Goal: Information Seeking & Learning: Find specific fact

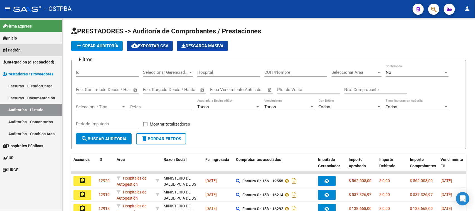
click at [13, 49] on span "Padrón" at bounding box center [12, 50] width 18 height 6
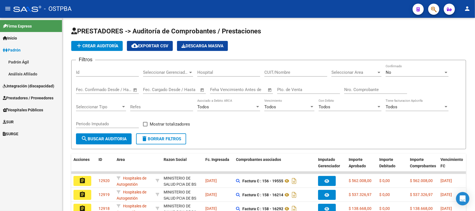
click at [11, 69] on link "Análisis Afiliado" at bounding box center [31, 74] width 62 height 12
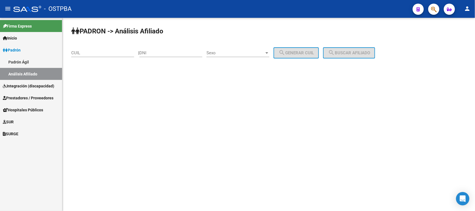
click at [160, 52] on input "DNI" at bounding box center [170, 52] width 63 height 5
type input "49927603"
click at [236, 55] on span "Sexo" at bounding box center [236, 52] width 58 height 5
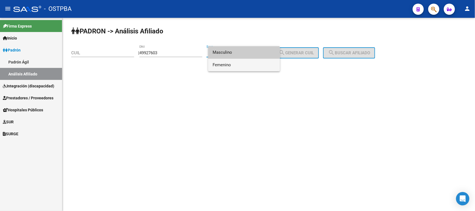
click at [233, 67] on span "Femenino" at bounding box center [244, 65] width 63 height 13
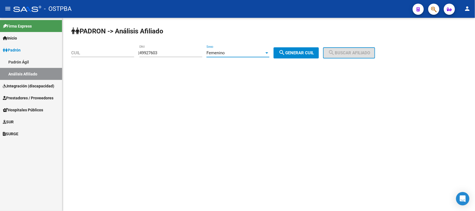
click at [314, 50] on span "search Generar CUIL" at bounding box center [296, 52] width 35 height 5
type input "27-49927603-1"
click at [348, 50] on span "search Buscar afiliado" at bounding box center [349, 52] width 42 height 5
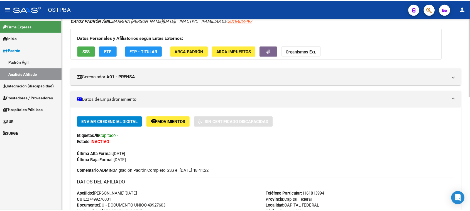
scroll to position [35, 0]
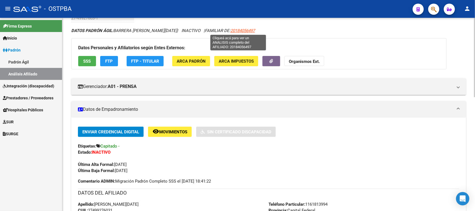
click at [232, 28] on span "20184056497" at bounding box center [242, 30] width 24 height 5
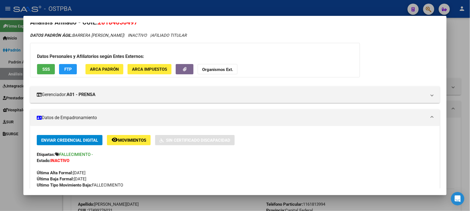
scroll to position [0, 0]
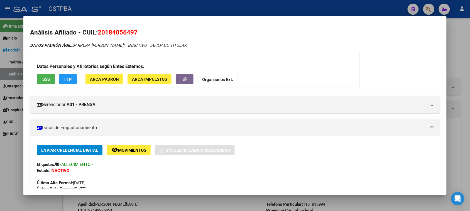
click at [102, 134] on mat-expansion-panel-header "Datos de Empadronamiento" at bounding box center [234, 127] width 409 height 17
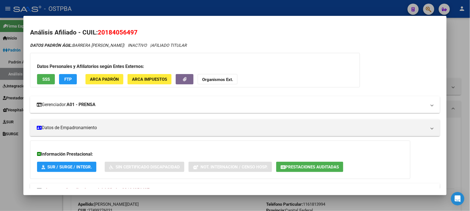
click at [131, 100] on mat-expansion-panel-header "Gerenciador: A01 - PRENSA" at bounding box center [234, 104] width 409 height 17
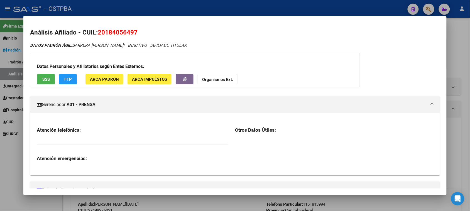
click at [375, 53] on div "DATOS PADRÓN ÁGIL: BARRERA [PERSON_NAME] | INACTIVO | AFILIADO TITULAR Datos Pe…" at bounding box center [234, 153] width 409 height 223
